Goal: Information Seeking & Learning: Learn about a topic

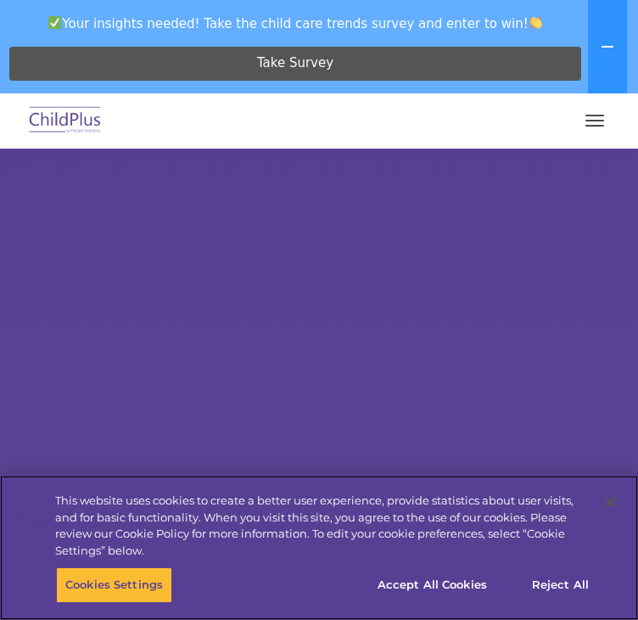
scroll to position [17, 0]
select select "MEDIUM"
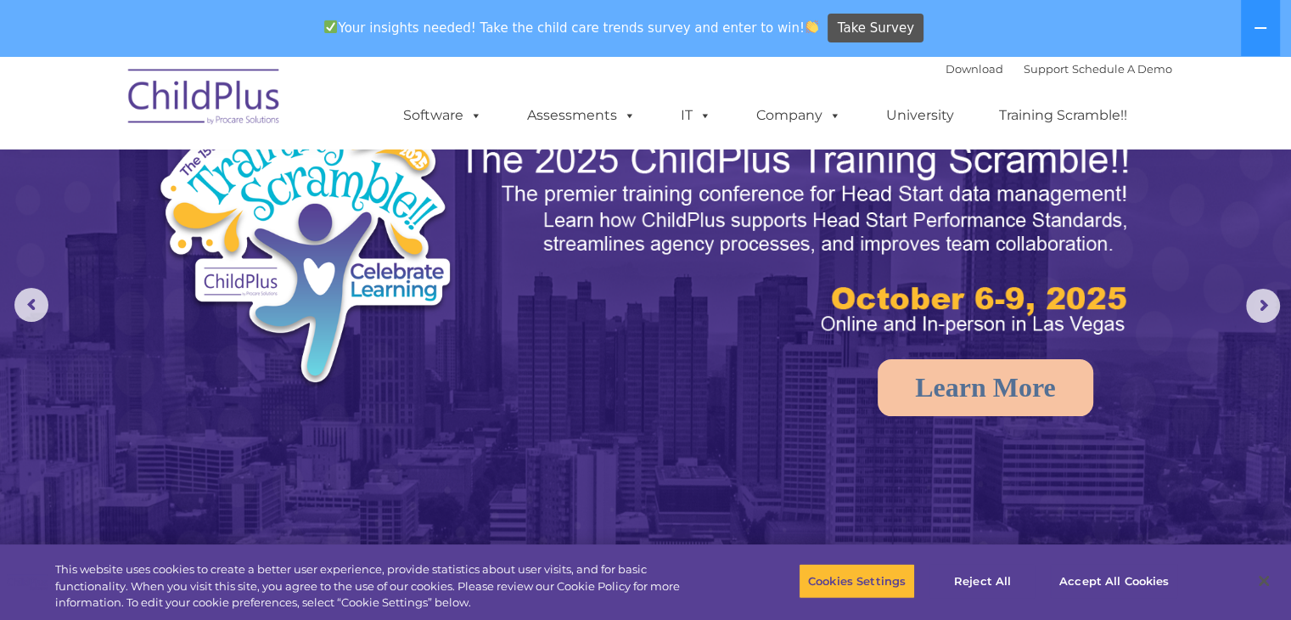
scroll to position [0, 0]
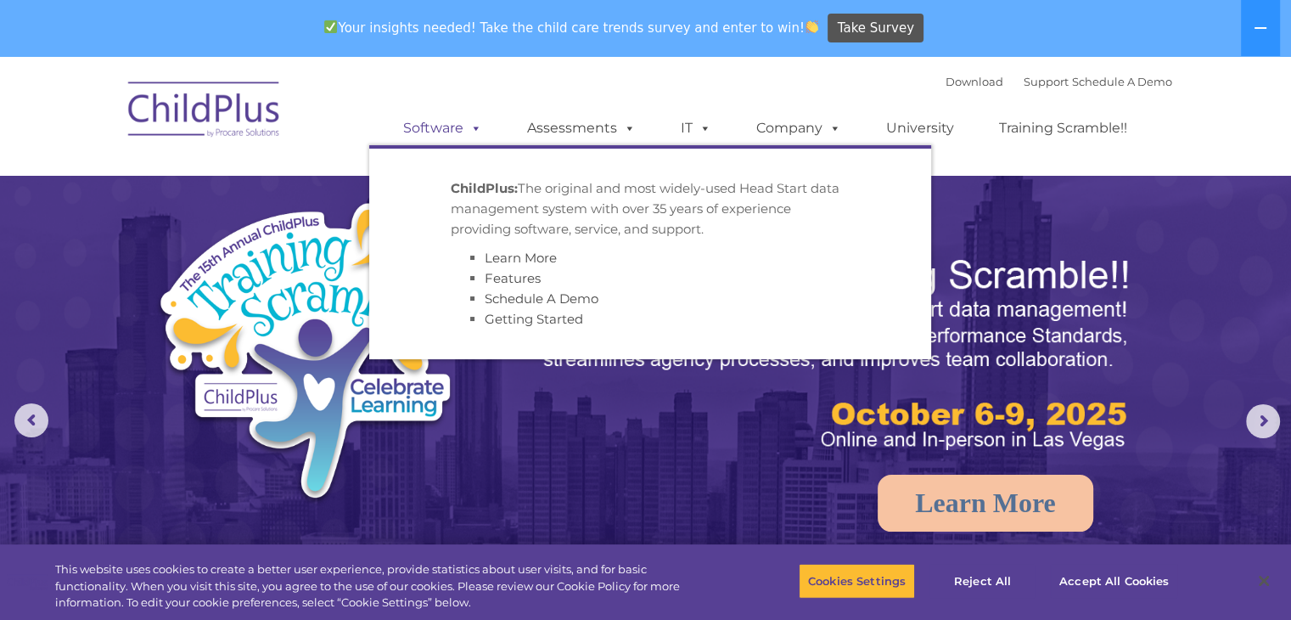
click at [469, 131] on span at bounding box center [472, 128] width 19 height 16
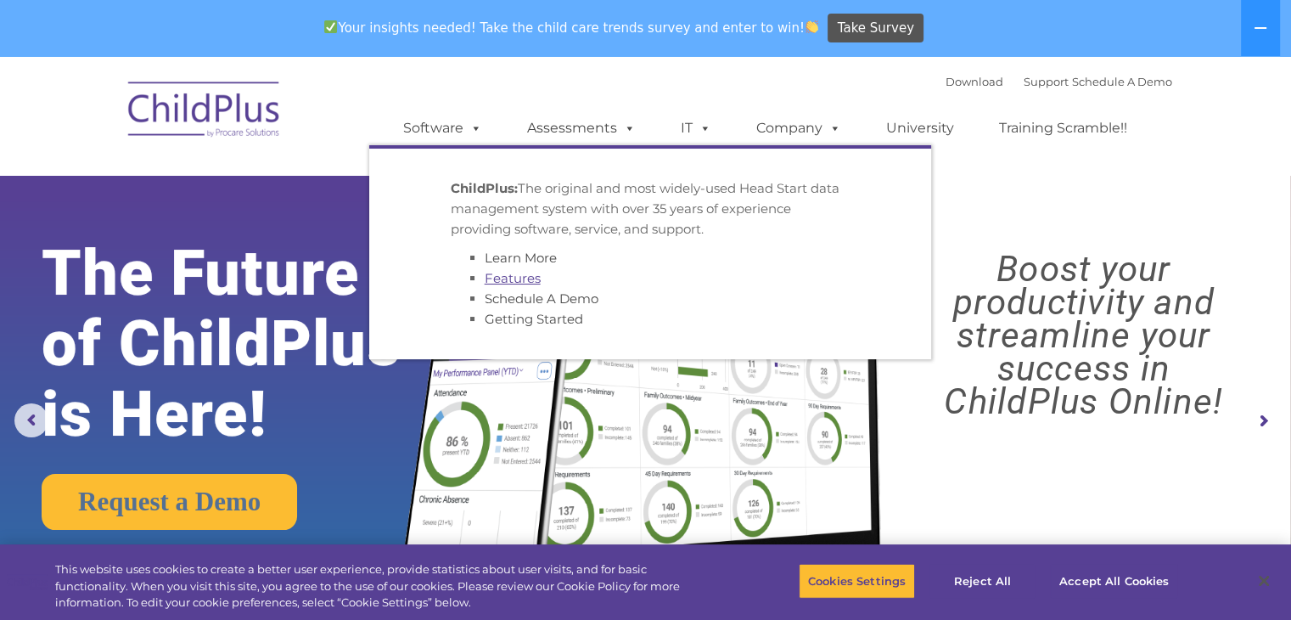
click at [511, 277] on link "Features" at bounding box center [513, 278] width 56 height 16
